Goal: Navigation & Orientation: Find specific page/section

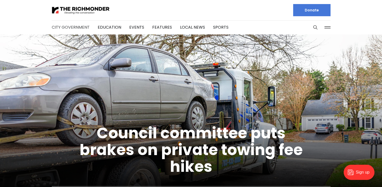
click at [66, 28] on link "City Government" at bounding box center [71, 27] width 38 height 6
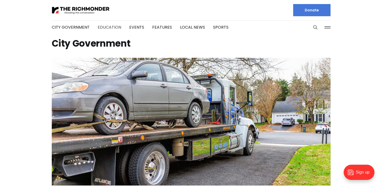
click at [114, 29] on link "Education" at bounding box center [110, 27] width 24 height 6
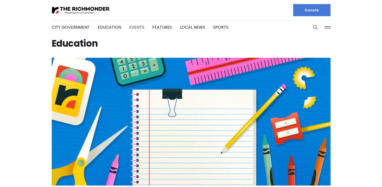
click at [132, 27] on link "Events" at bounding box center [136, 27] width 15 height 6
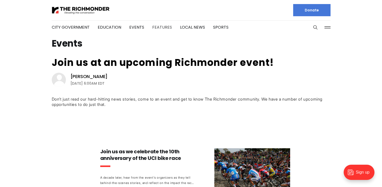
click at [160, 26] on link "Features" at bounding box center [162, 27] width 20 height 6
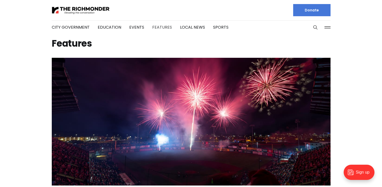
click at [163, 27] on link "Features" at bounding box center [162, 27] width 20 height 6
click at [180, 26] on link "Local News" at bounding box center [192, 27] width 25 height 6
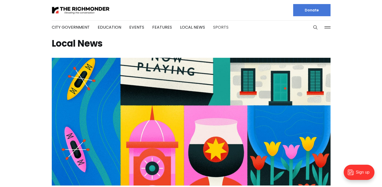
click at [215, 27] on link "Sports" at bounding box center [220, 27] width 15 height 6
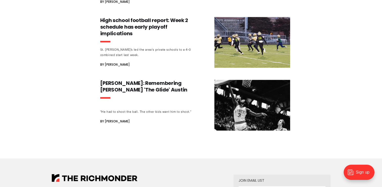
scroll to position [531, 0]
